Goal: Transaction & Acquisition: Subscribe to service/newsletter

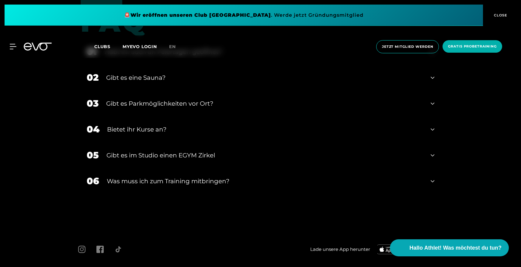
scroll to position [2260, 0]
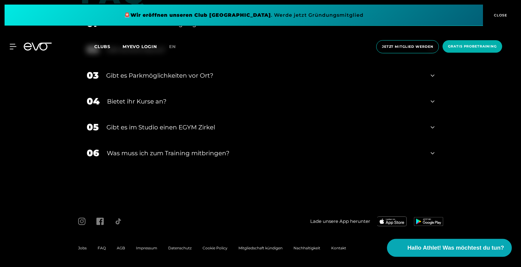
click at [447, 249] on span "Hallo Athlet! Was möchtest du tun?" at bounding box center [456, 247] width 97 height 9
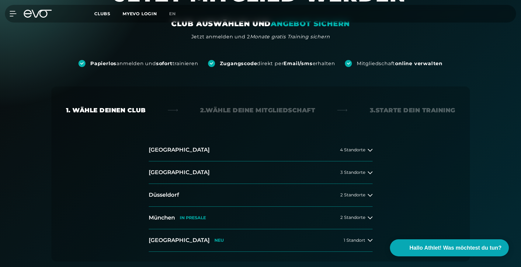
scroll to position [49, 0]
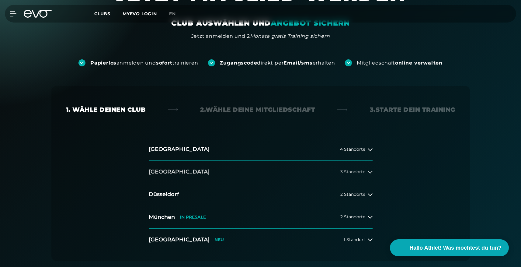
click at [326, 174] on button "Berlin 3 Standorte" at bounding box center [261, 172] width 224 height 23
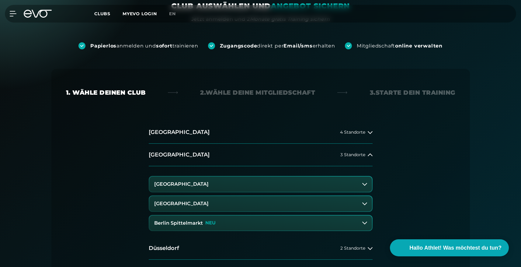
scroll to position [90, 0]
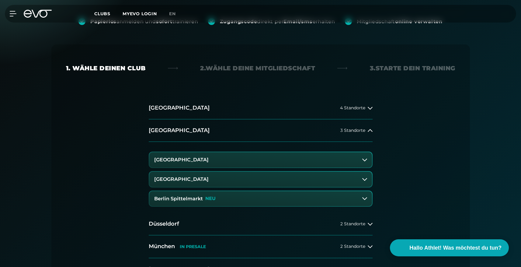
click at [331, 200] on button "Berlin Spittelmarkt NEU" at bounding box center [260, 198] width 223 height 15
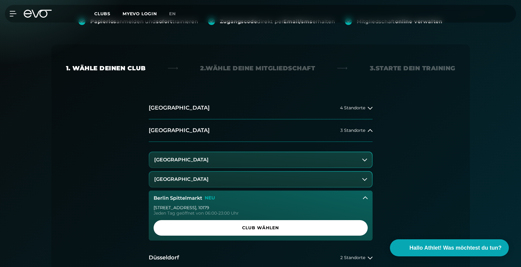
scroll to position [120, 0]
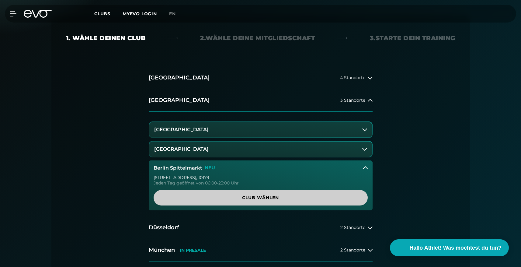
click at [332, 197] on span "Club wählen" at bounding box center [260, 197] width 185 height 6
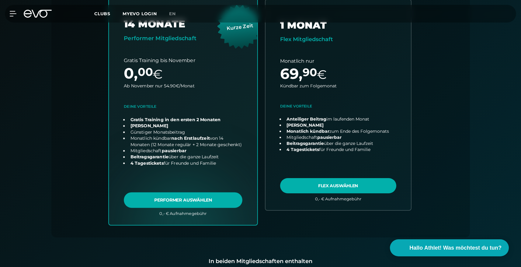
scroll to position [231, 0]
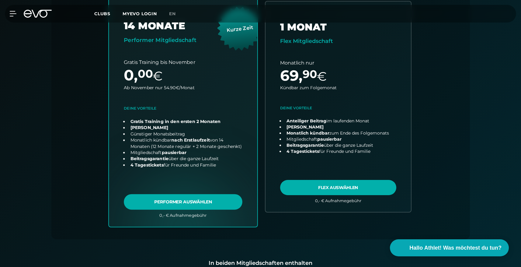
click at [236, 120] on link "choose plan" at bounding box center [183, 106] width 149 height 239
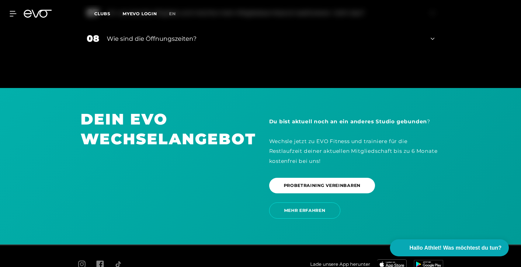
scroll to position [1301, 0]
